Goal: Task Accomplishment & Management: Use online tool/utility

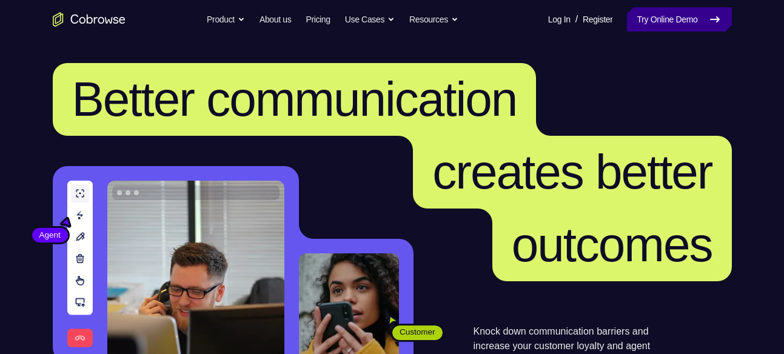
click at [669, 21] on link "Try Online Demo" at bounding box center [679, 19] width 104 height 24
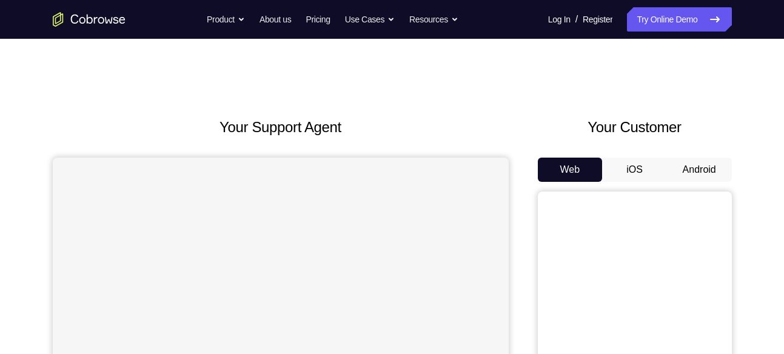
click at [717, 172] on button "Android" at bounding box center [699, 170] width 65 height 24
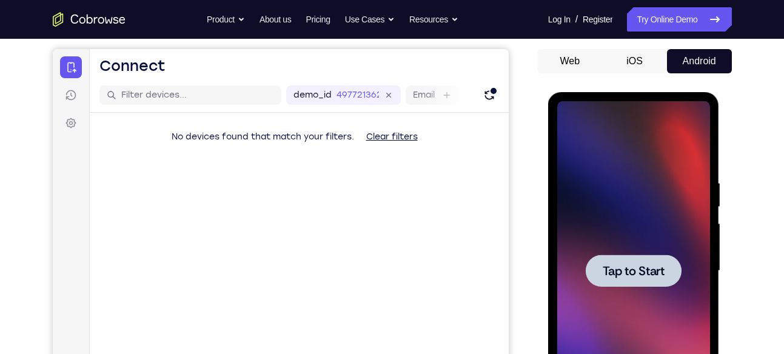
click at [677, 203] on div at bounding box center [633, 271] width 153 height 340
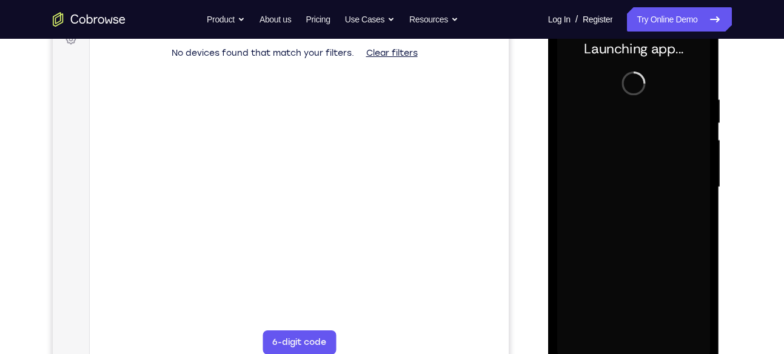
scroll to position [205, 0]
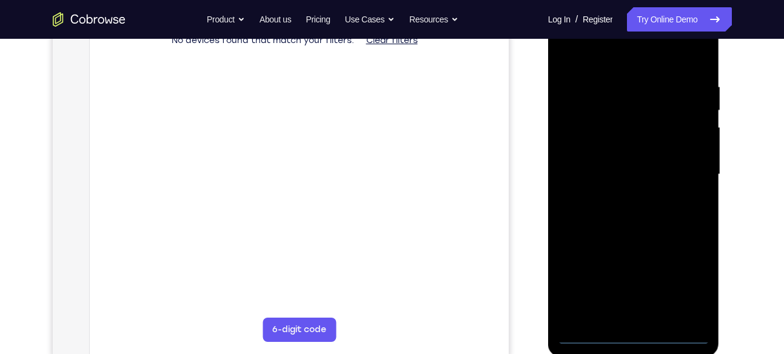
click at [634, 334] on div at bounding box center [633, 175] width 153 height 340
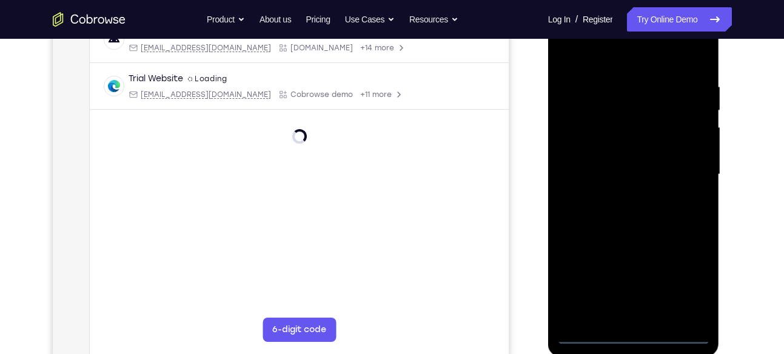
click at [681, 278] on div at bounding box center [633, 175] width 153 height 340
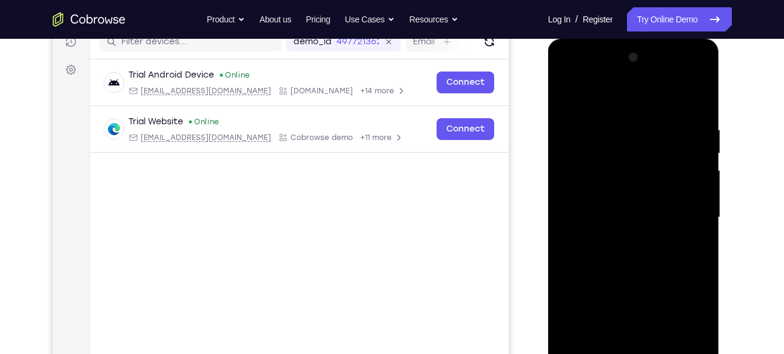
scroll to position [155, 0]
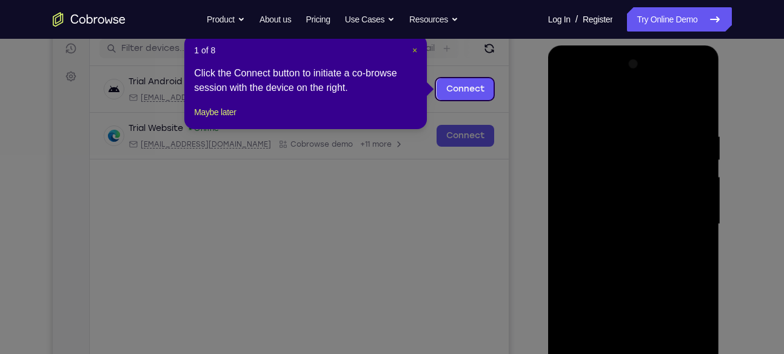
click at [417, 52] on span "×" at bounding box center [414, 50] width 5 height 10
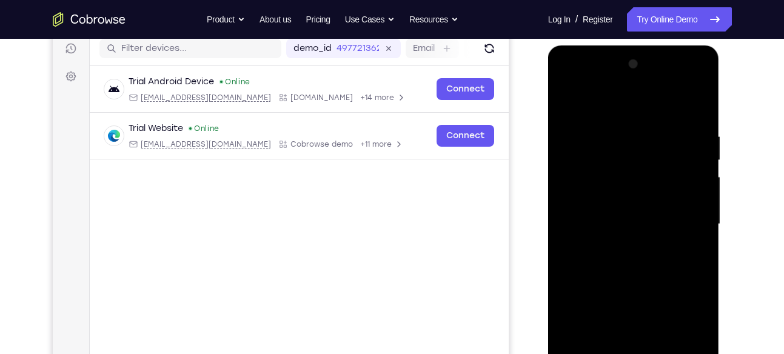
click at [583, 79] on div at bounding box center [633, 225] width 153 height 340
click at [676, 230] on div at bounding box center [633, 225] width 153 height 340
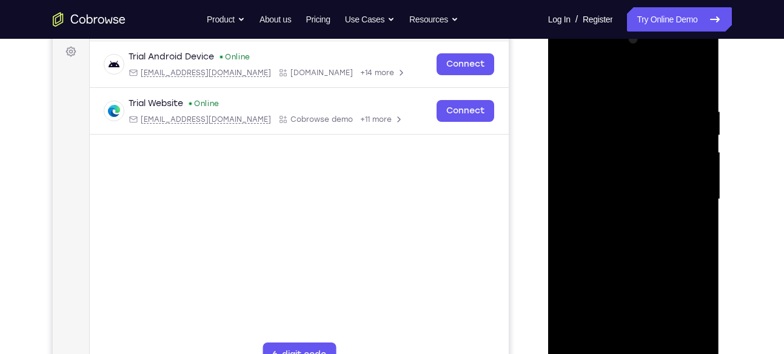
click at [620, 221] on div at bounding box center [633, 200] width 153 height 340
click at [631, 176] on div at bounding box center [633, 200] width 153 height 340
click at [597, 173] on div at bounding box center [633, 200] width 153 height 340
click at [588, 204] on div at bounding box center [633, 200] width 153 height 340
click at [578, 245] on div at bounding box center [633, 200] width 153 height 340
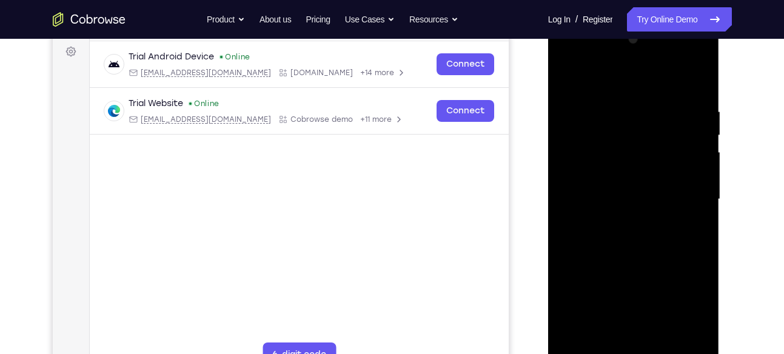
scroll to position [192, 0]
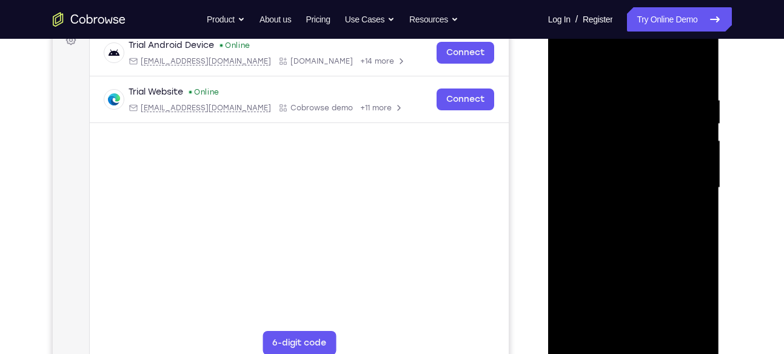
click at [626, 222] on div at bounding box center [633, 188] width 153 height 340
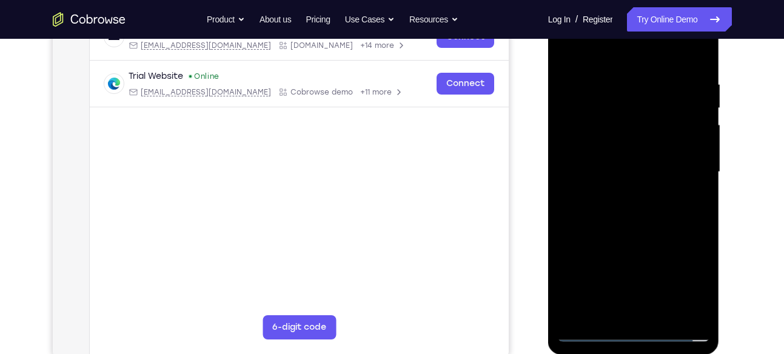
scroll to position [208, 0]
click at [698, 64] on div at bounding box center [633, 172] width 153 height 340
click at [700, 49] on div at bounding box center [633, 172] width 153 height 340
drag, startPoint x: 666, startPoint y: 92, endPoint x: 649, endPoint y: 219, distance: 128.5
click at [649, 219] on div at bounding box center [633, 172] width 153 height 340
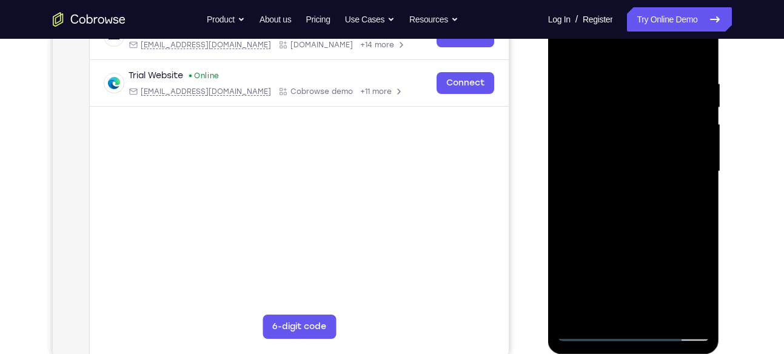
click at [574, 317] on div at bounding box center [633, 172] width 153 height 340
drag, startPoint x: 638, startPoint y: 89, endPoint x: 629, endPoint y: 255, distance: 166.9
click at [629, 255] on div at bounding box center [633, 172] width 153 height 340
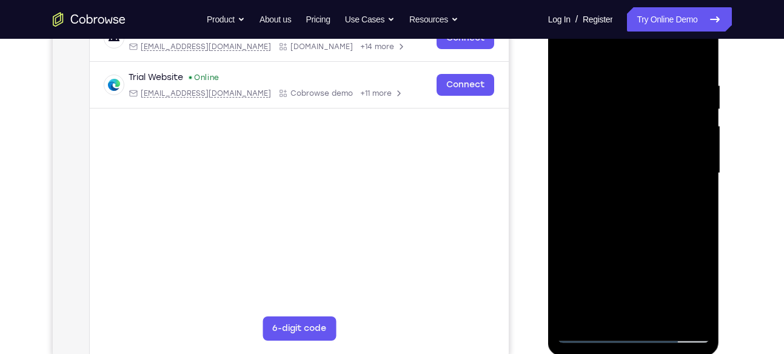
scroll to position [187, 0]
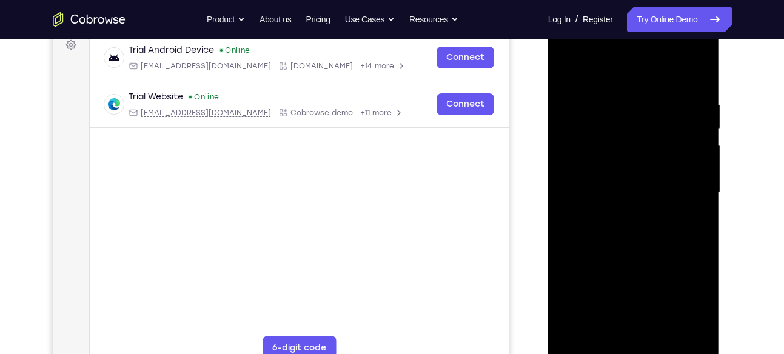
click at [698, 67] on div at bounding box center [633, 193] width 153 height 340
click at [652, 93] on div at bounding box center [633, 193] width 153 height 340
drag, startPoint x: 624, startPoint y: 269, endPoint x: 626, endPoint y: 166, distance: 103.1
click at [626, 166] on div at bounding box center [633, 193] width 153 height 340
drag, startPoint x: 606, startPoint y: 245, endPoint x: 598, endPoint y: 171, distance: 74.4
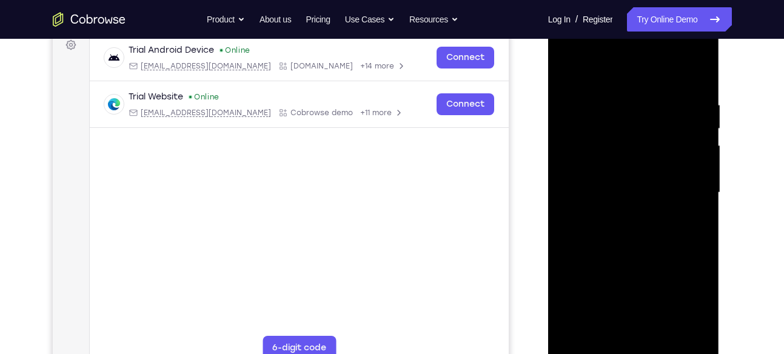
click at [598, 171] on div at bounding box center [633, 193] width 153 height 340
drag, startPoint x: 620, startPoint y: 282, endPoint x: 611, endPoint y: 181, distance: 101.1
click at [611, 181] on div at bounding box center [633, 193] width 153 height 340
drag, startPoint x: 633, startPoint y: 300, endPoint x: 628, endPoint y: 204, distance: 95.9
click at [628, 204] on div at bounding box center [633, 193] width 153 height 340
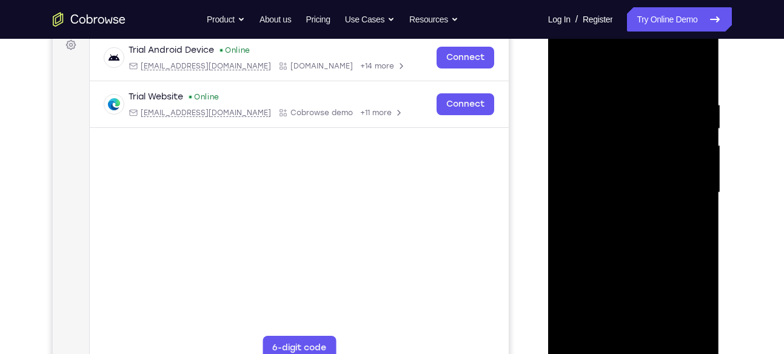
drag, startPoint x: 617, startPoint y: 253, endPoint x: 608, endPoint y: 196, distance: 57.6
click at [608, 196] on div at bounding box center [633, 193] width 153 height 340
drag, startPoint x: 621, startPoint y: 282, endPoint x: 621, endPoint y: 178, distance: 104.3
click at [621, 178] on div at bounding box center [633, 193] width 153 height 340
drag, startPoint x: 612, startPoint y: 283, endPoint x: 608, endPoint y: 143, distance: 140.1
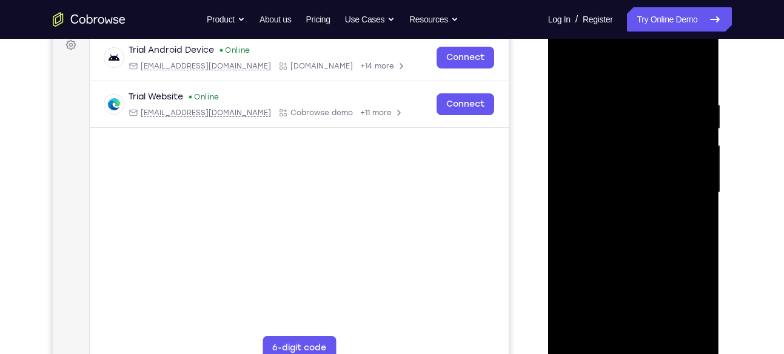
click at [608, 143] on div at bounding box center [633, 193] width 153 height 340
drag, startPoint x: 626, startPoint y: 297, endPoint x: 615, endPoint y: 126, distance: 172.0
click at [615, 126] on div at bounding box center [633, 193] width 153 height 340
drag, startPoint x: 612, startPoint y: 236, endPoint x: 607, endPoint y: 155, distance: 81.4
click at [607, 155] on div at bounding box center [633, 193] width 153 height 340
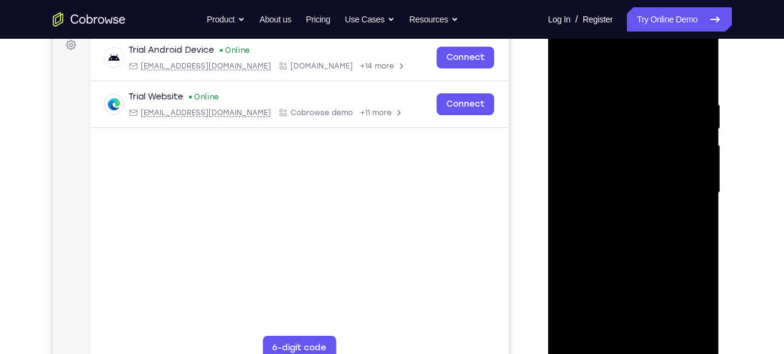
drag, startPoint x: 621, startPoint y: 287, endPoint x: 622, endPoint y: 142, distance: 144.9
click at [622, 142] on div at bounding box center [633, 193] width 153 height 340
drag, startPoint x: 611, startPoint y: 276, endPoint x: 606, endPoint y: 160, distance: 115.9
click at [606, 160] on div at bounding box center [633, 193] width 153 height 340
drag, startPoint x: 618, startPoint y: 246, endPoint x: 608, endPoint y: 164, distance: 81.8
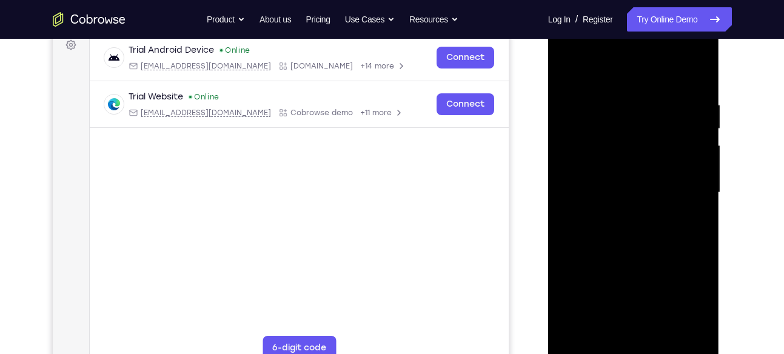
click at [608, 164] on div at bounding box center [633, 193] width 153 height 340
click at [566, 69] on div at bounding box center [633, 193] width 153 height 340
click at [566, 70] on div at bounding box center [633, 193] width 153 height 340
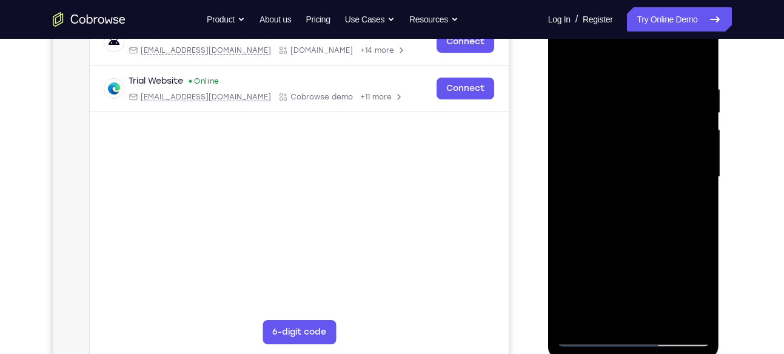
scroll to position [203, 0]
click at [702, 304] on div at bounding box center [633, 177] width 153 height 340
click at [601, 318] on div at bounding box center [633, 177] width 153 height 340
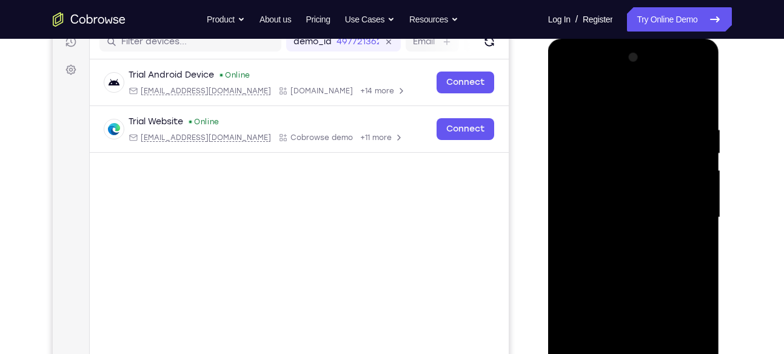
scroll to position [161, 0]
click at [606, 95] on div at bounding box center [633, 219] width 153 height 340
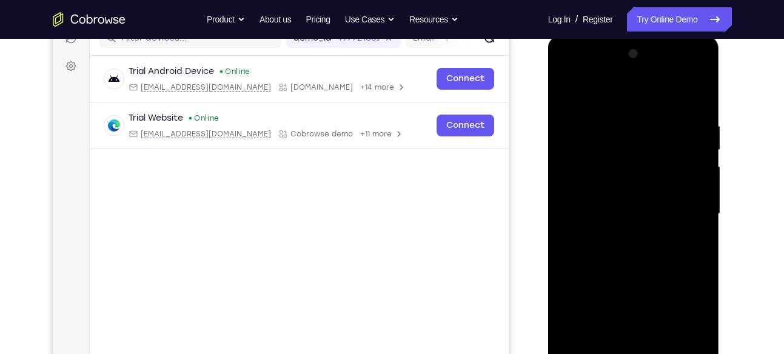
scroll to position [166, 0]
click at [599, 155] on div at bounding box center [633, 214] width 153 height 340
drag, startPoint x: 673, startPoint y: 126, endPoint x: 659, endPoint y: 206, distance: 80.6
click at [659, 206] on div at bounding box center [633, 214] width 153 height 340
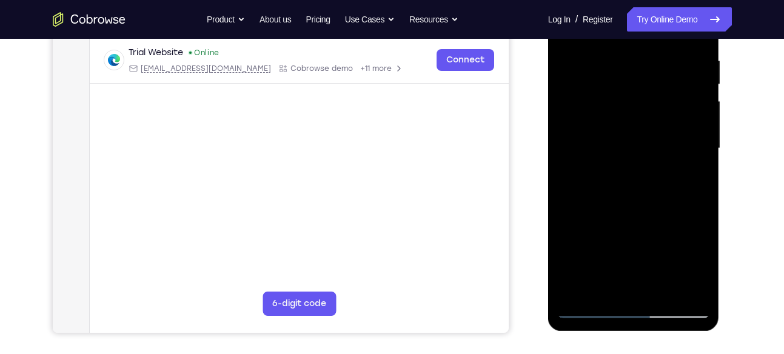
scroll to position [235, 0]
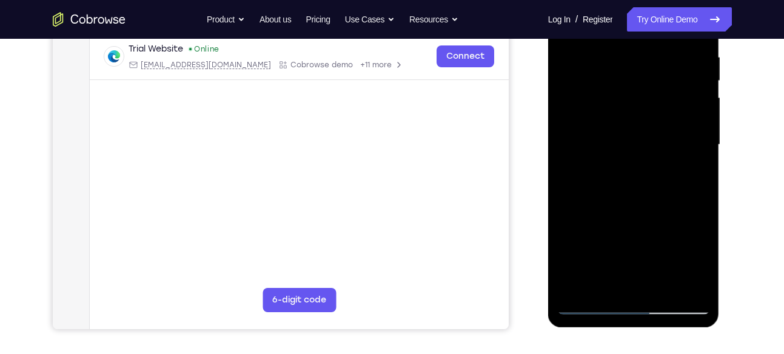
click at [581, 286] on div at bounding box center [633, 145] width 153 height 340
click at [662, 289] on div at bounding box center [633, 145] width 153 height 340
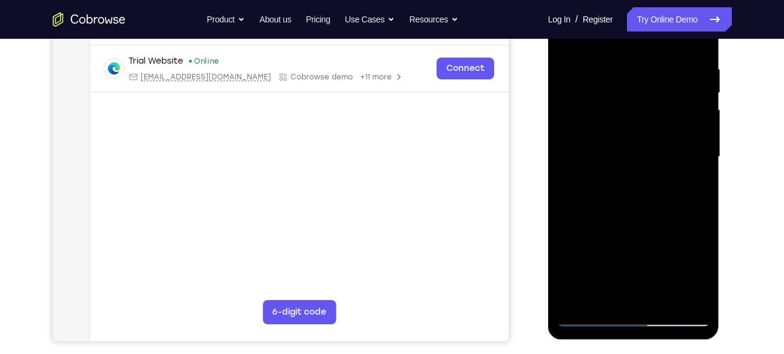
scroll to position [213, 0]
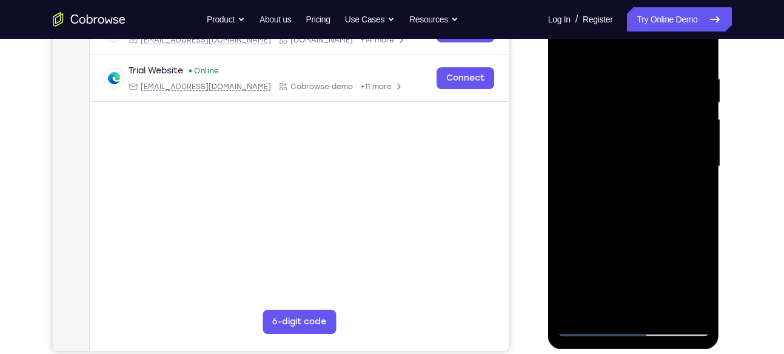
click at [627, 230] on div at bounding box center [633, 167] width 153 height 340
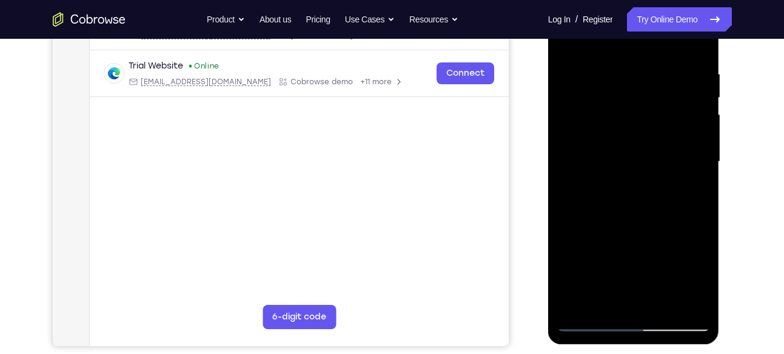
scroll to position [226, 0]
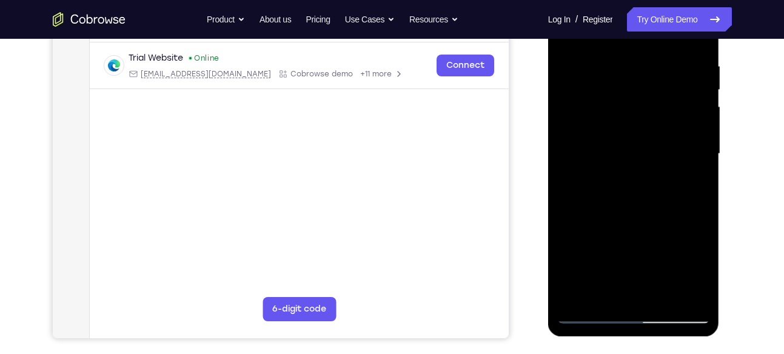
click at [636, 164] on div at bounding box center [633, 154] width 153 height 340
click at [700, 269] on div at bounding box center [633, 154] width 153 height 340
click at [698, 187] on div at bounding box center [633, 154] width 153 height 340
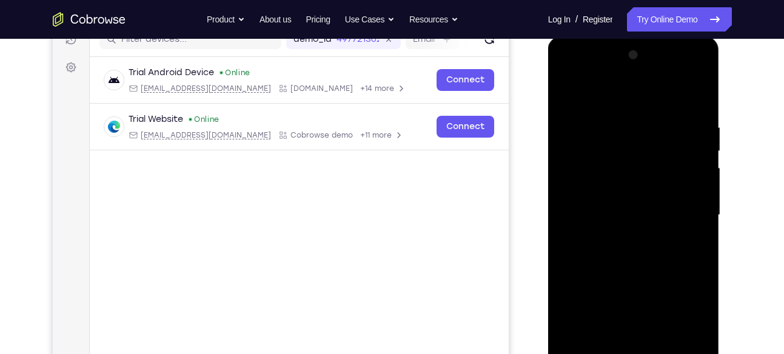
scroll to position [163, 0]
click at [570, 99] on div at bounding box center [633, 217] width 153 height 340
click at [567, 95] on div at bounding box center [633, 217] width 153 height 340
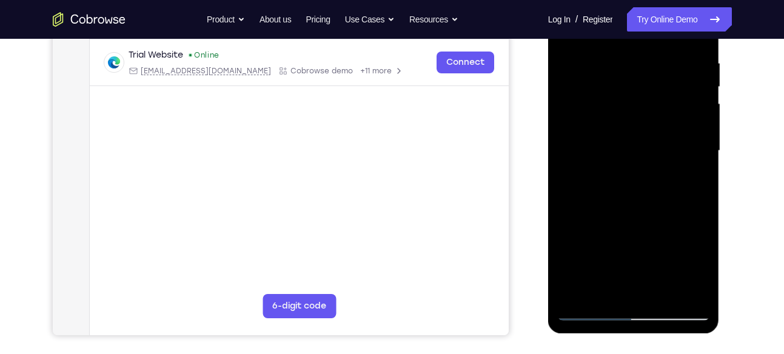
scroll to position [230, 0]
drag, startPoint x: 624, startPoint y: 217, endPoint x: 624, endPoint y: 148, distance: 69.1
click at [624, 148] on div at bounding box center [633, 150] width 153 height 340
click at [695, 115] on div at bounding box center [633, 150] width 153 height 340
click at [709, 120] on div at bounding box center [633, 150] width 153 height 340
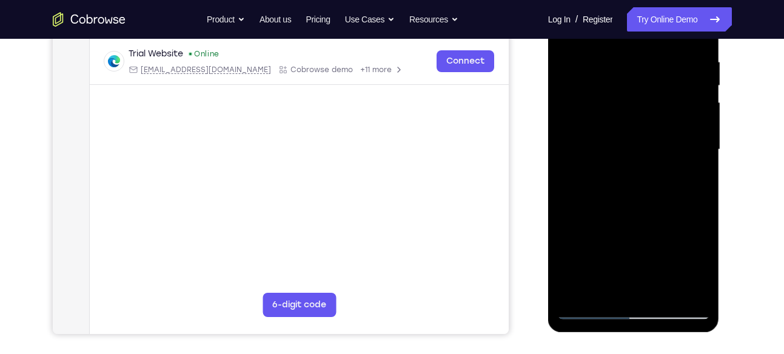
scroll to position [224, 0]
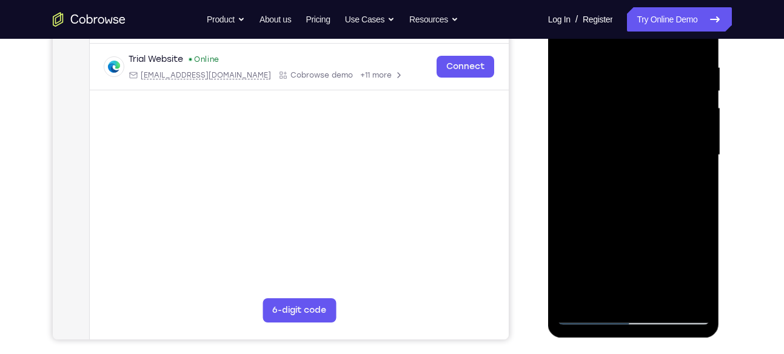
click at [708, 128] on div at bounding box center [633, 155] width 153 height 340
click at [705, 112] on div at bounding box center [633, 155] width 153 height 340
click at [703, 116] on div at bounding box center [633, 155] width 153 height 340
click at [696, 121] on div at bounding box center [633, 155] width 153 height 340
click at [566, 204] on div at bounding box center [633, 155] width 153 height 340
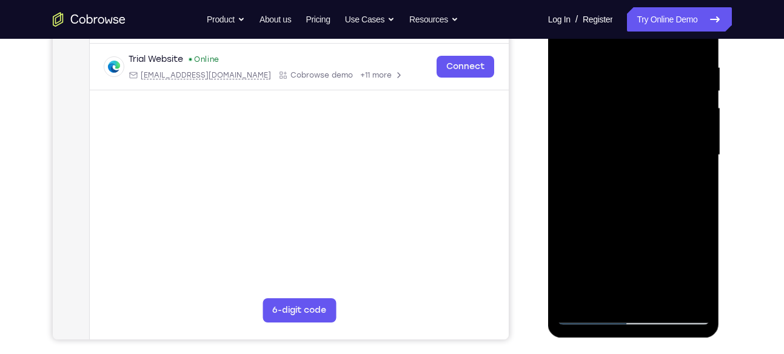
drag, startPoint x: 648, startPoint y: 264, endPoint x: 641, endPoint y: 136, distance: 128.1
click at [641, 136] on div at bounding box center [633, 155] width 153 height 340
drag, startPoint x: 619, startPoint y: 254, endPoint x: 605, endPoint y: 166, distance: 89.6
click at [605, 166] on div at bounding box center [633, 155] width 153 height 340
drag, startPoint x: 617, startPoint y: 222, endPoint x: 608, endPoint y: 159, distance: 63.6
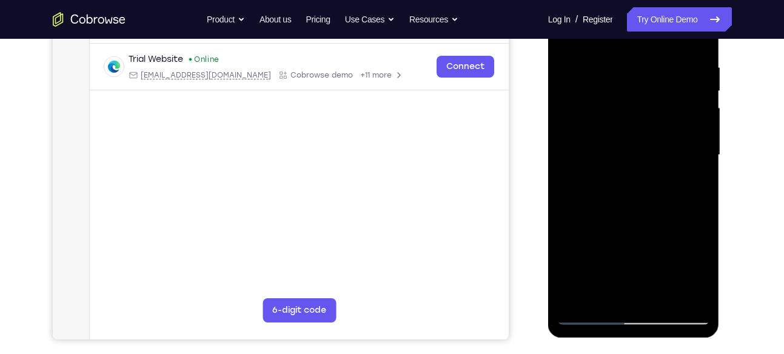
click at [608, 159] on div at bounding box center [633, 155] width 153 height 340
drag, startPoint x: 614, startPoint y: 247, endPoint x: 599, endPoint y: 109, distance: 138.5
click at [599, 109] on div at bounding box center [633, 155] width 153 height 340
drag, startPoint x: 618, startPoint y: 254, endPoint x: 617, endPoint y: 150, distance: 104.3
click at [617, 150] on div at bounding box center [633, 155] width 153 height 340
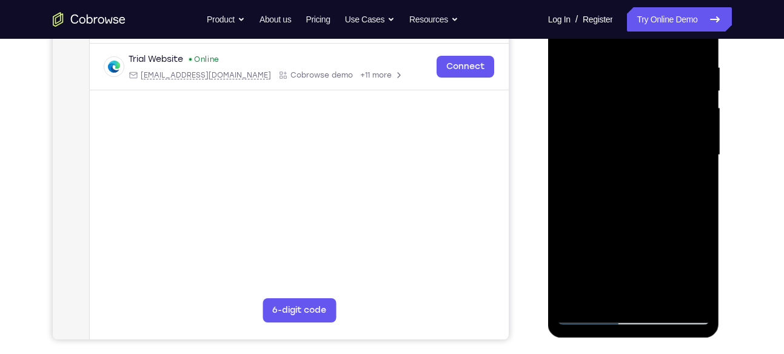
drag, startPoint x: 623, startPoint y: 247, endPoint x: 618, endPoint y: 112, distance: 134.7
click at [618, 112] on div at bounding box center [633, 155] width 153 height 340
drag, startPoint x: 648, startPoint y: 228, endPoint x: 641, endPoint y: 110, distance: 118.5
click at [641, 110] on div at bounding box center [633, 155] width 153 height 340
drag, startPoint x: 643, startPoint y: 253, endPoint x: 623, endPoint y: 118, distance: 136.8
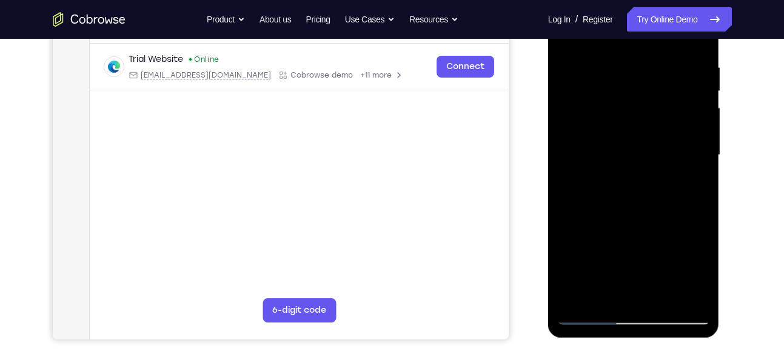
click at [623, 118] on div at bounding box center [633, 155] width 153 height 340
drag, startPoint x: 634, startPoint y: 207, endPoint x: 606, endPoint y: 82, distance: 128.0
click at [606, 82] on div at bounding box center [633, 155] width 153 height 340
drag, startPoint x: 657, startPoint y: 290, endPoint x: 621, endPoint y: 135, distance: 159.4
click at [621, 135] on div at bounding box center [633, 155] width 153 height 340
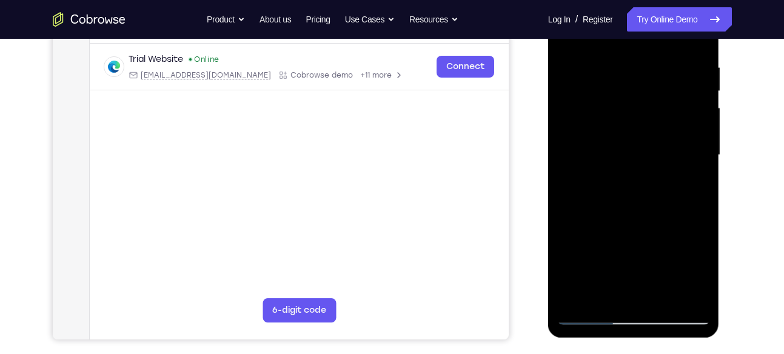
click at [572, 294] on div at bounding box center [633, 155] width 153 height 340
click at [613, 75] on div at bounding box center [633, 155] width 153 height 340
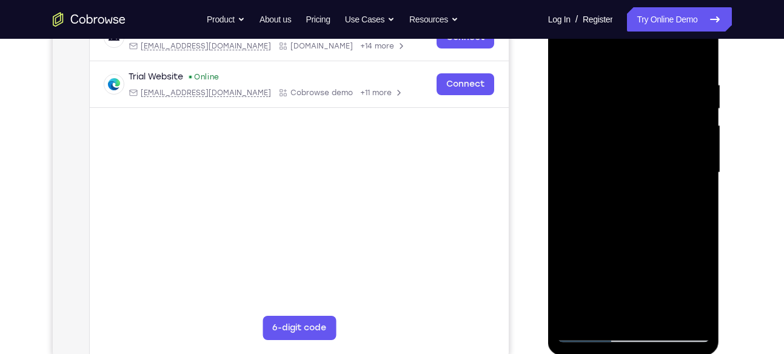
scroll to position [206, 0]
click at [698, 168] on div at bounding box center [633, 174] width 153 height 340
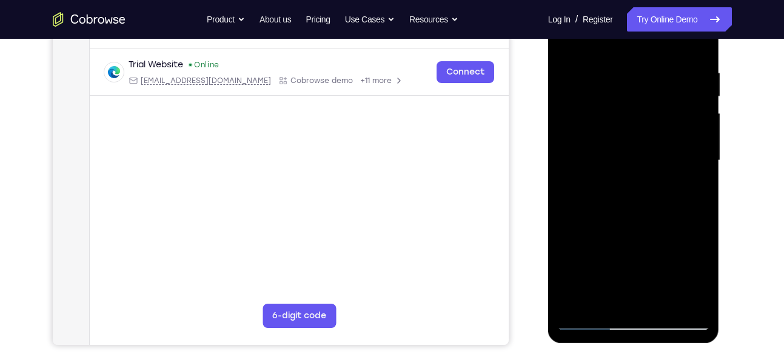
scroll to position [221, 0]
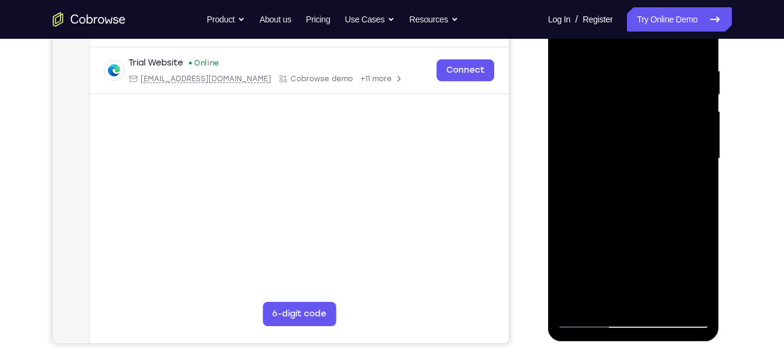
click at [697, 140] on div at bounding box center [633, 159] width 153 height 340
click at [698, 145] on div at bounding box center [633, 159] width 153 height 340
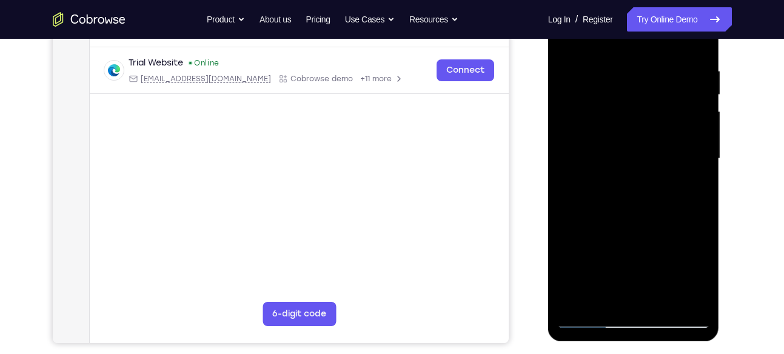
click at [702, 151] on div at bounding box center [633, 159] width 153 height 340
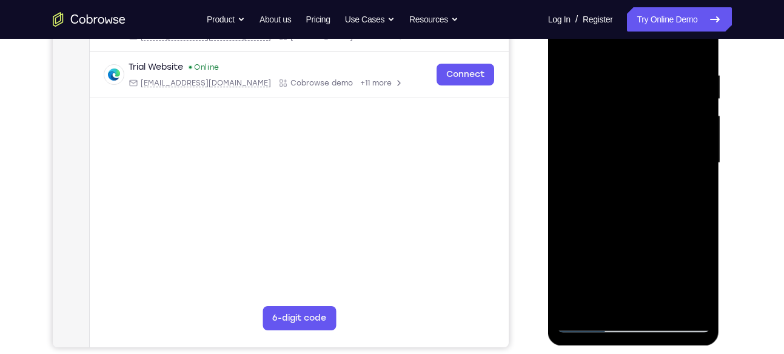
scroll to position [216, 0]
click at [702, 154] on div at bounding box center [633, 164] width 153 height 340
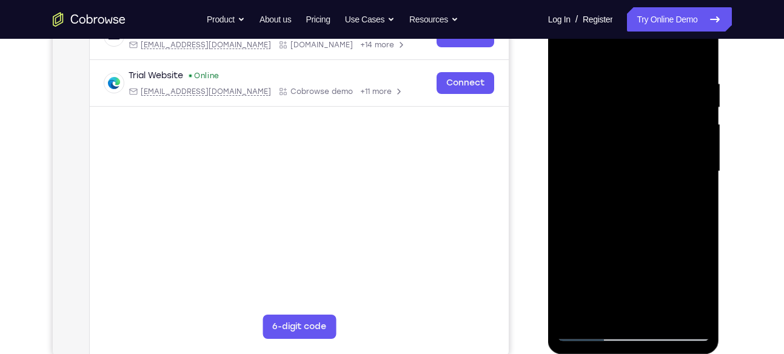
scroll to position [207, 0]
click at [695, 141] on div at bounding box center [633, 173] width 153 height 340
click at [694, 165] on div at bounding box center [633, 173] width 153 height 340
click at [695, 121] on div at bounding box center [633, 173] width 153 height 340
click at [695, 147] on div at bounding box center [633, 173] width 153 height 340
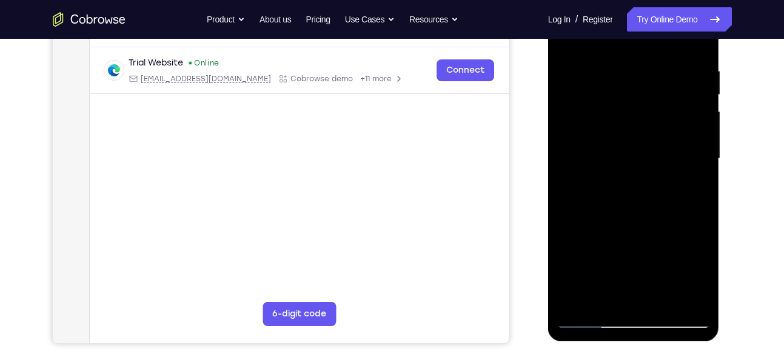
scroll to position [222, 0]
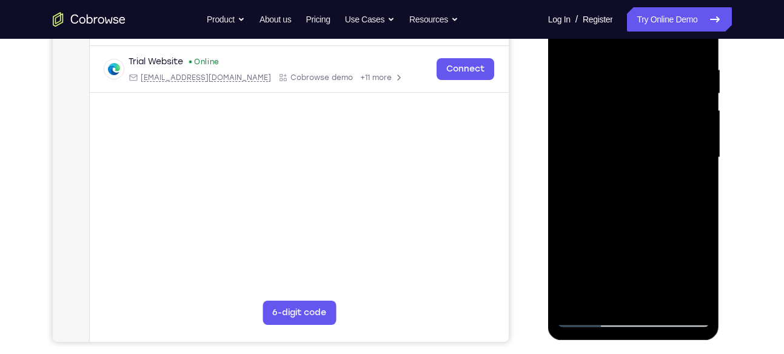
click at [695, 121] on div at bounding box center [633, 158] width 153 height 340
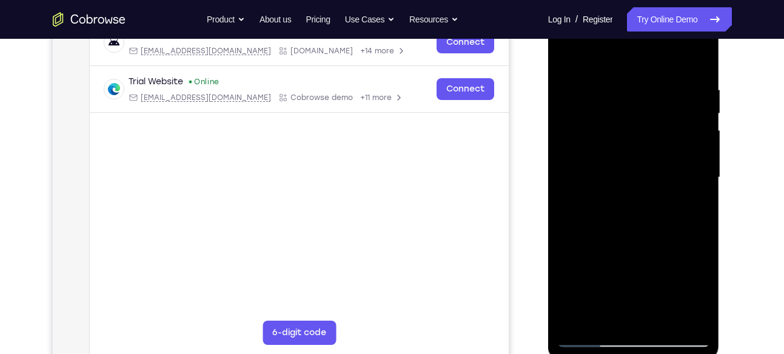
scroll to position [200, 0]
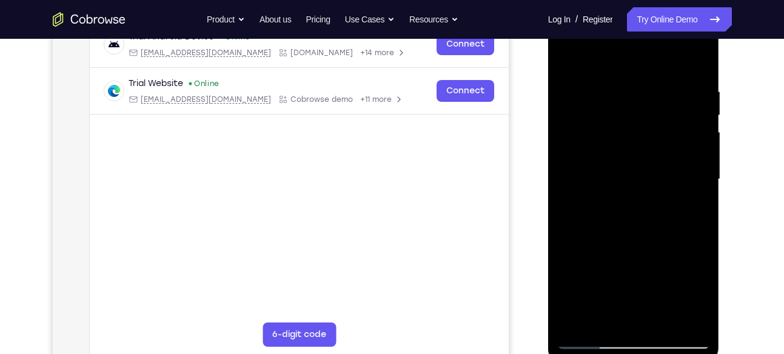
click at [684, 152] on div at bounding box center [633, 180] width 153 height 340
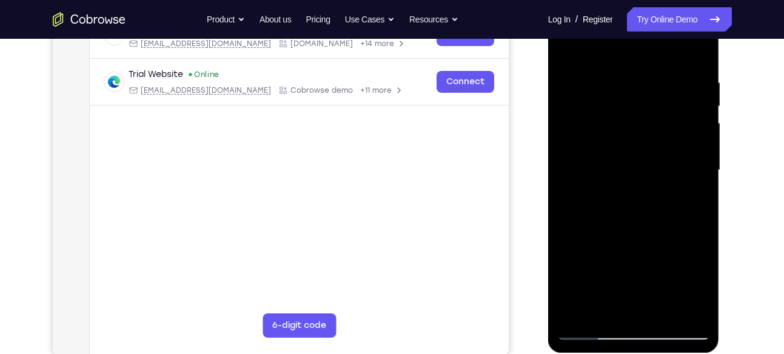
click at [694, 120] on div at bounding box center [633, 171] width 153 height 340
drag, startPoint x: 694, startPoint y: 113, endPoint x: 639, endPoint y: 119, distance: 55.5
click at [639, 119] on div at bounding box center [633, 171] width 153 height 340
drag, startPoint x: 684, startPoint y: 136, endPoint x: 647, endPoint y: 139, distance: 37.1
click at [647, 139] on div at bounding box center [633, 171] width 153 height 340
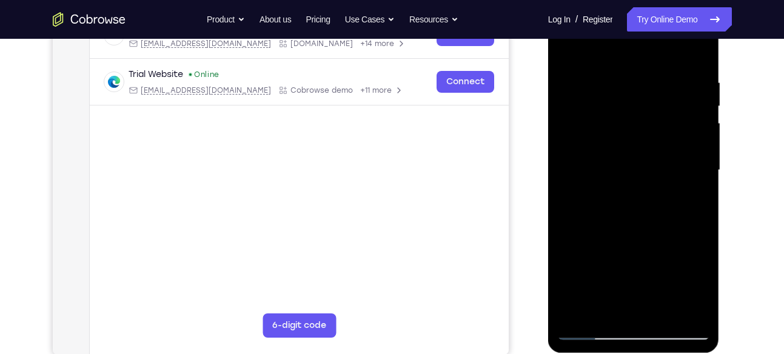
drag, startPoint x: 601, startPoint y: 161, endPoint x: 668, endPoint y: 176, distance: 68.4
click at [668, 176] on div at bounding box center [633, 171] width 153 height 340
drag, startPoint x: 582, startPoint y: 227, endPoint x: 637, endPoint y: 233, distance: 55.0
click at [637, 233] on div at bounding box center [633, 171] width 153 height 340
click at [697, 122] on div at bounding box center [633, 171] width 153 height 340
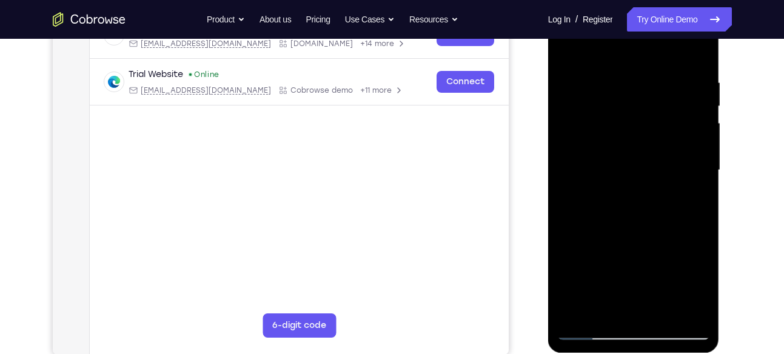
click at [697, 144] on div at bounding box center [633, 171] width 153 height 340
drag, startPoint x: 692, startPoint y: 178, endPoint x: 642, endPoint y: 177, distance: 49.7
click at [642, 177] on div at bounding box center [633, 171] width 153 height 340
click at [691, 117] on div at bounding box center [633, 171] width 153 height 340
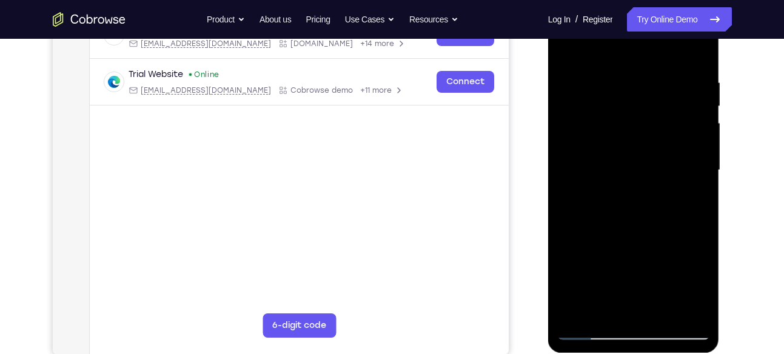
drag, startPoint x: 691, startPoint y: 144, endPoint x: 646, endPoint y: 145, distance: 44.3
click at [646, 145] on div at bounding box center [633, 171] width 153 height 340
drag, startPoint x: 680, startPoint y: 135, endPoint x: 641, endPoint y: 138, distance: 39.5
click at [641, 138] on div at bounding box center [633, 171] width 153 height 340
drag, startPoint x: 592, startPoint y: 180, endPoint x: 645, endPoint y: 183, distance: 53.4
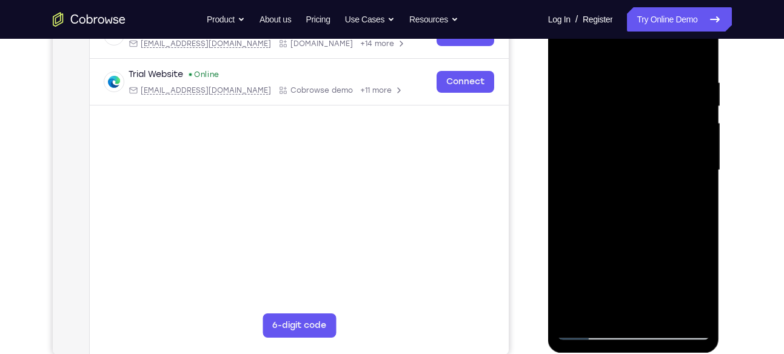
click at [645, 183] on div at bounding box center [633, 171] width 153 height 340
click at [690, 223] on div at bounding box center [633, 171] width 153 height 340
click at [694, 306] on div at bounding box center [633, 171] width 153 height 340
drag, startPoint x: 678, startPoint y: 173, endPoint x: 600, endPoint y: 181, distance: 79.3
click at [600, 181] on div at bounding box center [633, 171] width 153 height 340
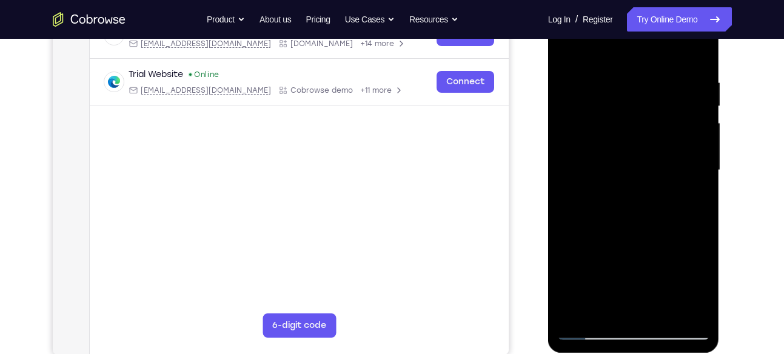
drag, startPoint x: 673, startPoint y: 166, endPoint x: 633, endPoint y: 167, distance: 40.0
click at [633, 167] on div at bounding box center [633, 171] width 153 height 340
drag, startPoint x: 683, startPoint y: 166, endPoint x: 647, endPoint y: 177, distance: 38.2
click at [647, 177] on div at bounding box center [633, 171] width 153 height 340
drag, startPoint x: 678, startPoint y: 127, endPoint x: 662, endPoint y: 129, distance: 15.9
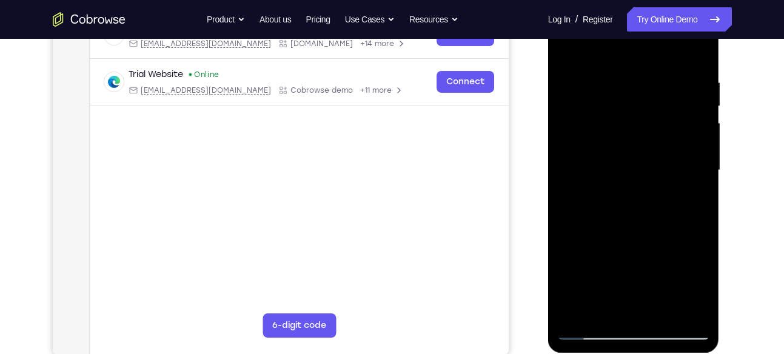
click at [662, 129] on div at bounding box center [633, 171] width 153 height 340
click at [688, 131] on div at bounding box center [633, 171] width 153 height 340
click at [697, 117] on div at bounding box center [633, 171] width 153 height 340
drag, startPoint x: 692, startPoint y: 155, endPoint x: 630, endPoint y: 150, distance: 62.6
click at [630, 150] on div at bounding box center [633, 171] width 153 height 340
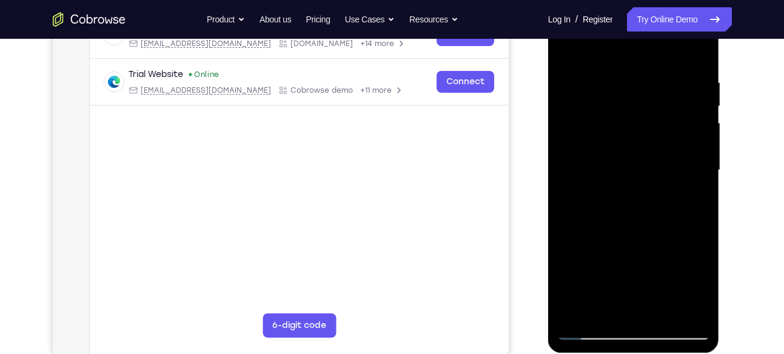
drag, startPoint x: 677, startPoint y: 109, endPoint x: 640, endPoint y: 112, distance: 37.8
click at [640, 112] on div at bounding box center [633, 171] width 153 height 340
drag, startPoint x: 589, startPoint y: 189, endPoint x: 643, endPoint y: 190, distance: 53.4
click at [643, 190] on div at bounding box center [633, 171] width 153 height 340
click at [689, 159] on div at bounding box center [633, 171] width 153 height 340
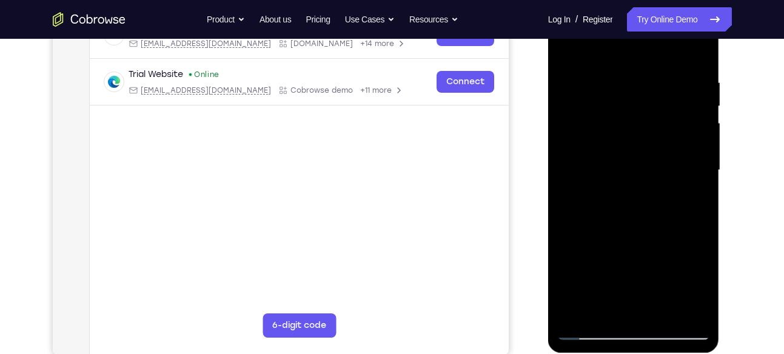
click at [691, 166] on div at bounding box center [633, 171] width 153 height 340
click at [697, 120] on div at bounding box center [633, 171] width 153 height 340
click at [691, 168] on div at bounding box center [633, 171] width 153 height 340
click at [695, 121] on div at bounding box center [633, 171] width 153 height 340
click at [691, 154] on div at bounding box center [633, 171] width 153 height 340
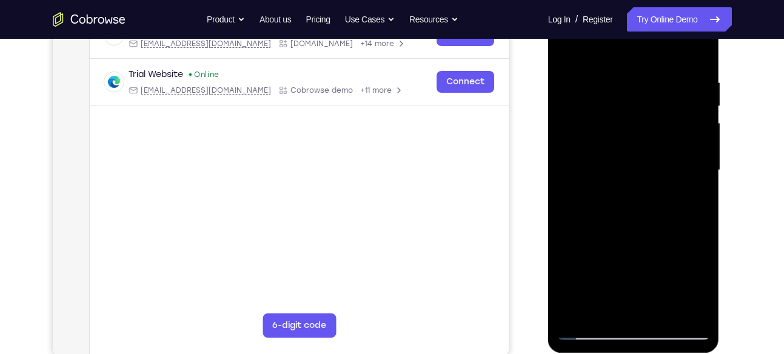
drag, startPoint x: 691, startPoint y: 119, endPoint x: 639, endPoint y: 123, distance: 51.7
click at [639, 123] on div at bounding box center [633, 171] width 153 height 340
drag, startPoint x: 692, startPoint y: 134, endPoint x: 662, endPoint y: 136, distance: 29.8
click at [662, 136] on div at bounding box center [633, 171] width 153 height 340
drag, startPoint x: 606, startPoint y: 197, endPoint x: 648, endPoint y: 198, distance: 41.8
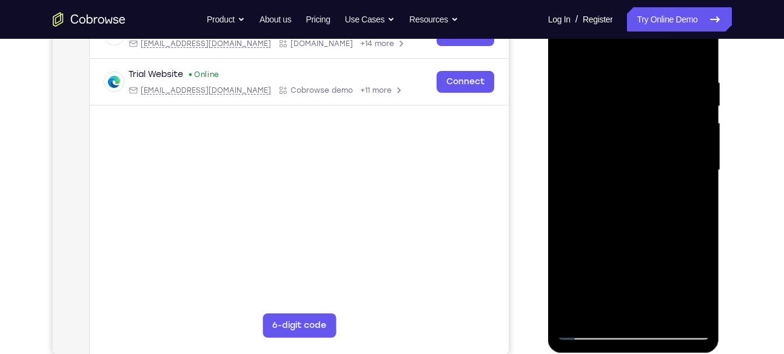
click at [648, 198] on div at bounding box center [633, 171] width 153 height 340
click at [700, 23] on link "Try Online Demo" at bounding box center [679, 19] width 104 height 24
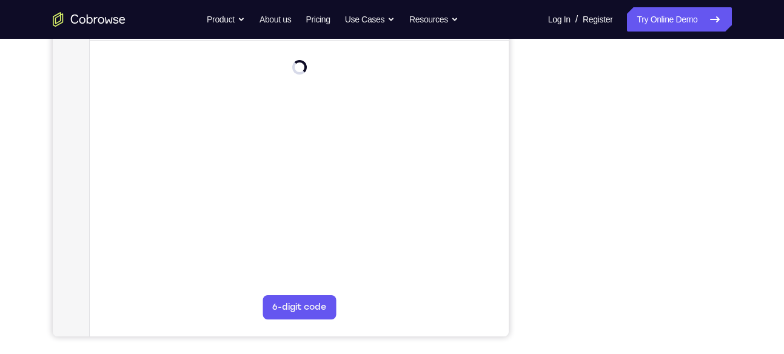
scroll to position [228, 0]
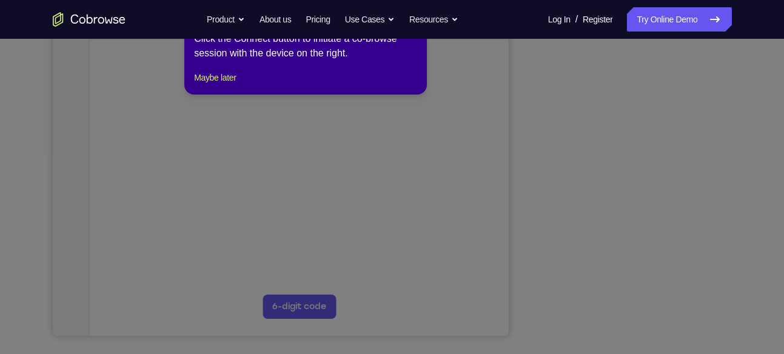
click at [632, 314] on icon at bounding box center [396, 177] width 793 height 354
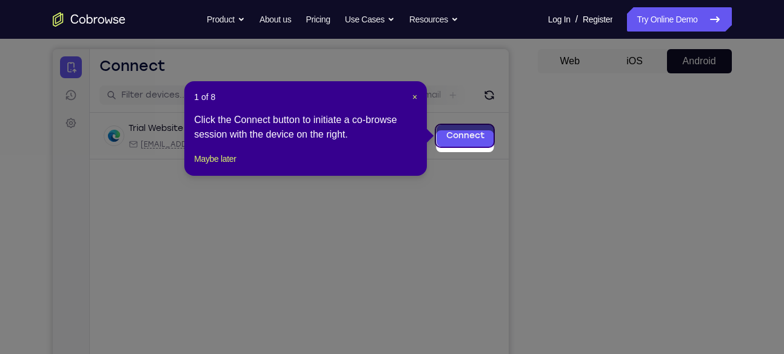
scroll to position [101, 0]
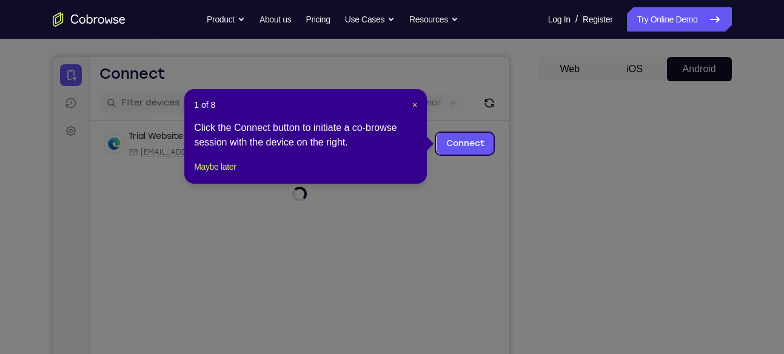
click at [410, 107] on header "1 of 8 ×" at bounding box center [305, 105] width 223 height 12
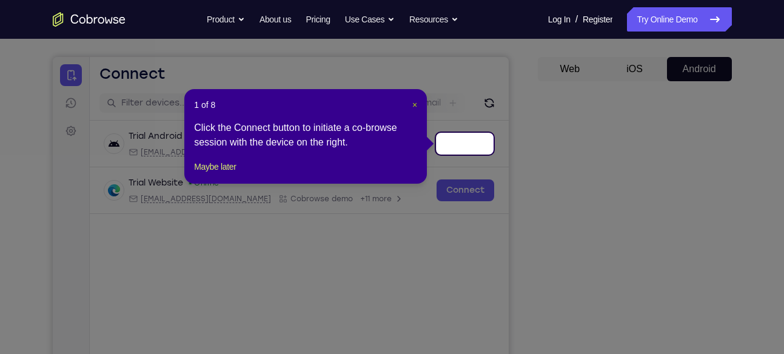
click at [415, 105] on span "×" at bounding box center [414, 105] width 5 height 10
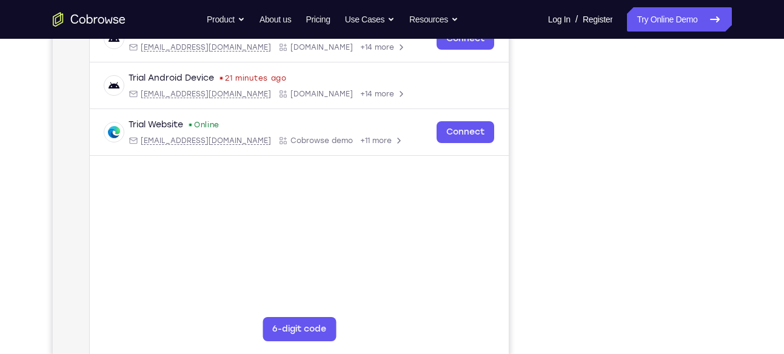
scroll to position [208, 0]
